Goal: Information Seeking & Learning: Learn about a topic

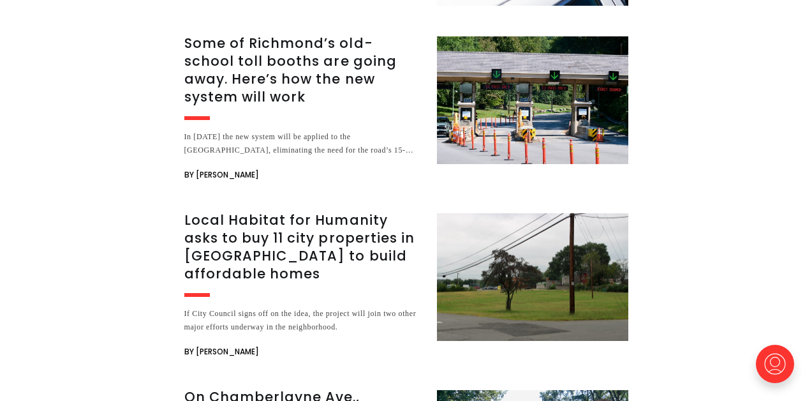
scroll to position [3530, 0]
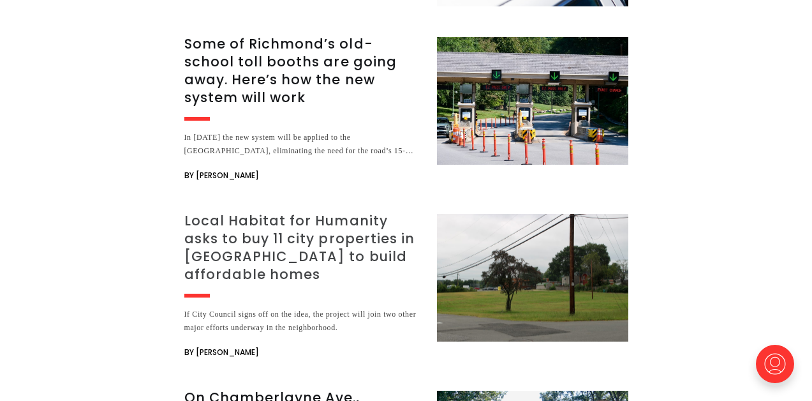
click at [342, 212] on h3 "Local Habitat for Humanity asks to buy 11 city properties in [GEOGRAPHIC_DATA] …" at bounding box center [302, 247] width 237 height 71
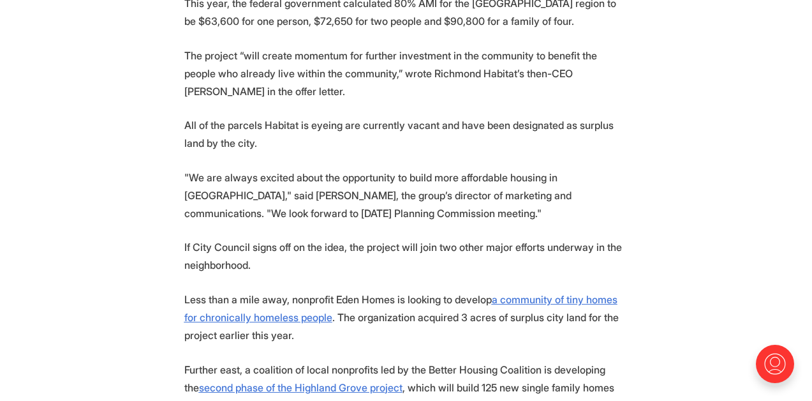
scroll to position [1148, 0]
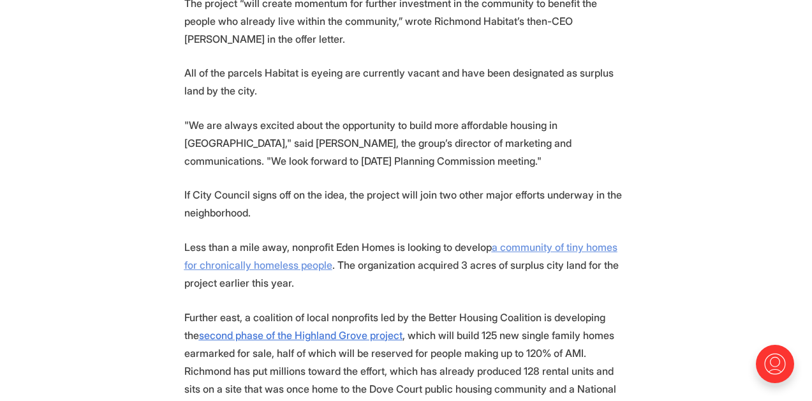
click at [505, 240] on u "a community of tiny homes for chronically homeless people" at bounding box center [400, 255] width 433 height 31
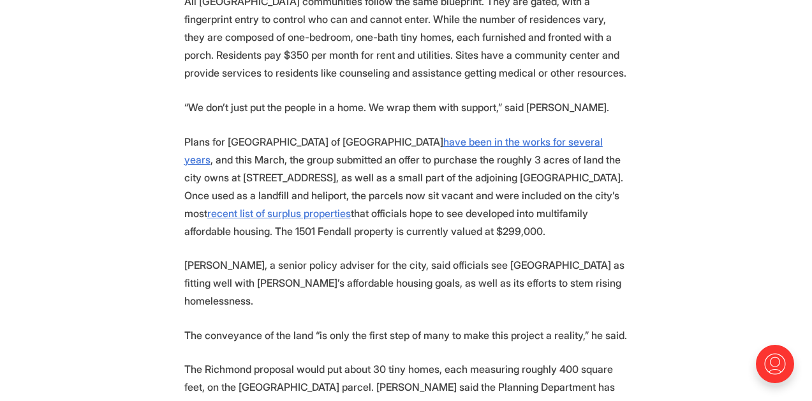
scroll to position [1072, 0]
